Goal: Task Accomplishment & Management: Manage account settings

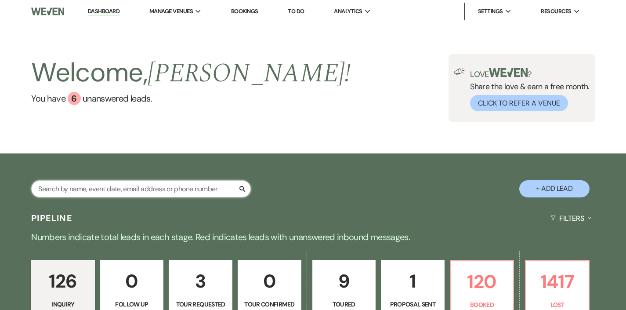
click at [131, 193] on input "text" at bounding box center [141, 188] width 220 height 17
type input "[PERSON_NAME]"
select select "8"
select select "5"
select select "8"
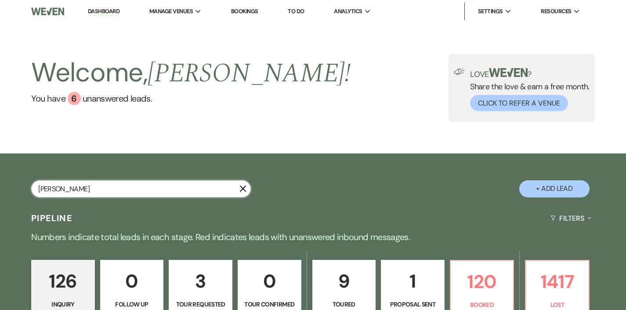
select select "5"
select select "8"
select select "5"
select select "8"
select select "5"
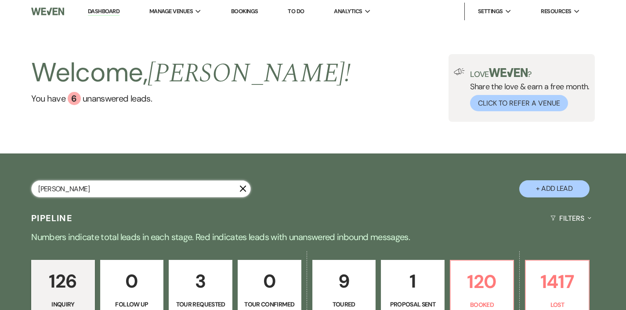
select select "8"
select select "5"
select select "8"
select select "5"
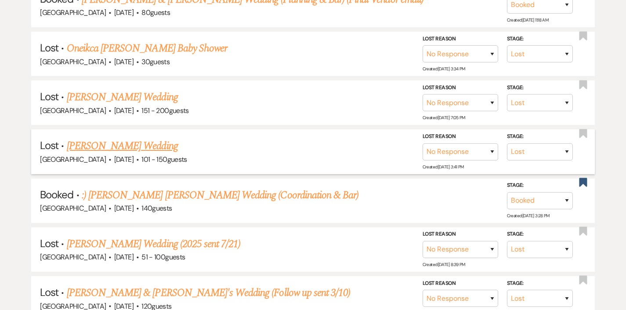
scroll to position [281, 0]
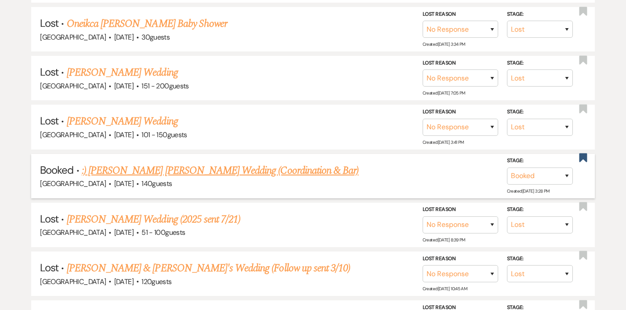
type input "[PERSON_NAME]"
click at [269, 167] on link ":) [PERSON_NAME] [PERSON_NAME] Wedding (Coordination & Bar)" at bounding box center [220, 171] width 277 height 16
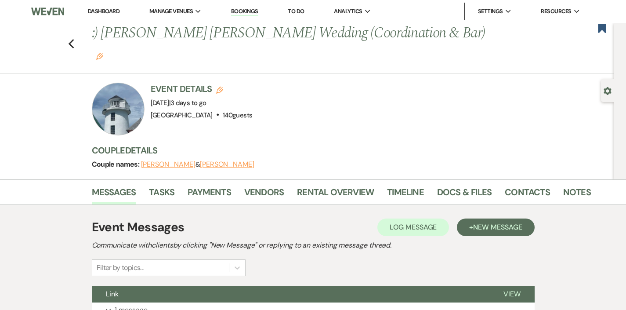
click at [602, 23] on div "Bookmark" at bounding box center [602, 28] width 9 height 11
click at [602, 32] on icon "Bookmark" at bounding box center [602, 28] width 9 height 11
click at [365, 286] on button "Link" at bounding box center [291, 294] width 398 height 17
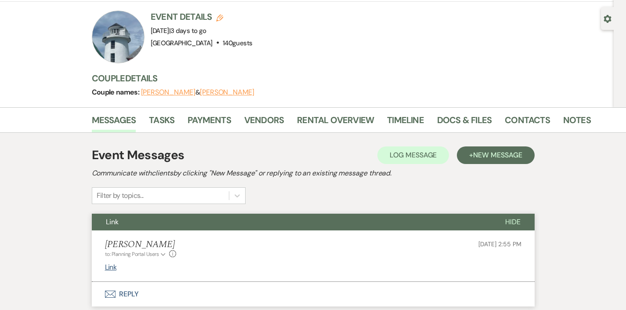
scroll to position [181, 0]
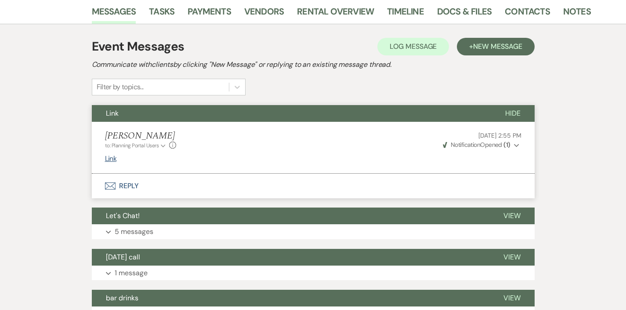
click at [285, 105] on button "Link" at bounding box center [291, 113] width 399 height 17
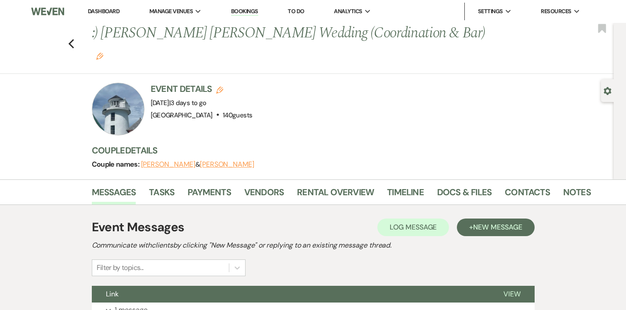
scroll to position [0, 0]
click at [580, 185] on link "Notes" at bounding box center [577, 194] width 28 height 19
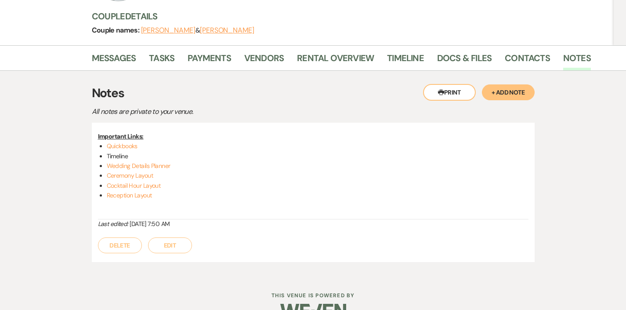
scroll to position [134, 0]
click at [158, 162] on link "Wedding Details Planner" at bounding box center [139, 166] width 64 height 8
click at [125, 172] on link "Ceremony Layout" at bounding box center [130, 176] width 47 height 8
click at [140, 172] on link "Ceremony Layout" at bounding box center [130, 176] width 47 height 8
click at [153, 182] on link "Cocktail Hour Layout" at bounding box center [134, 186] width 54 height 8
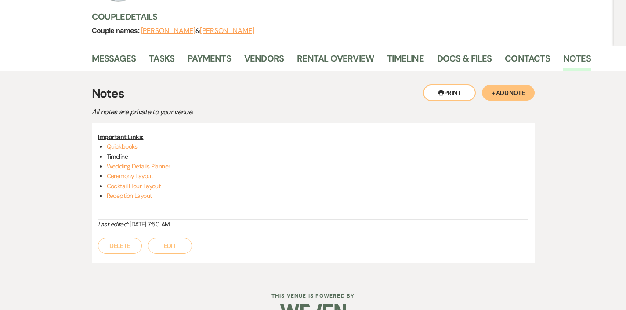
click at [144, 191] on li "Reception Layout" at bounding box center [318, 196] width 422 height 10
click at [142, 192] on link "Reception Layout" at bounding box center [129, 196] width 45 height 8
